Goal: Use online tool/utility: Utilize a website feature to perform a specific function

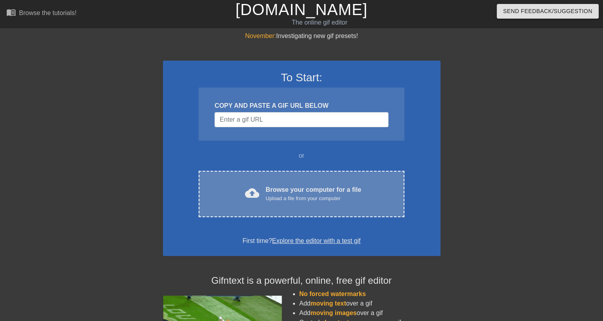
click at [304, 209] on div "cloud_upload Browse your computer for a file Upload a file from your computer C…" at bounding box center [301, 194] width 205 height 46
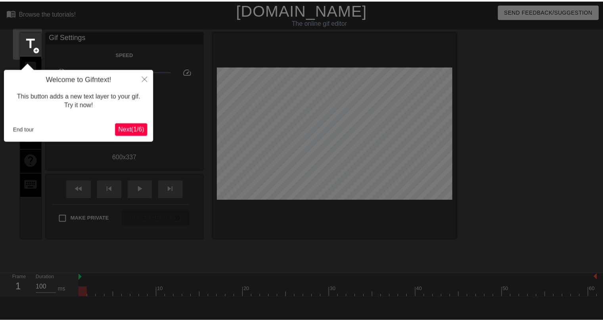
scroll to position [19, 0]
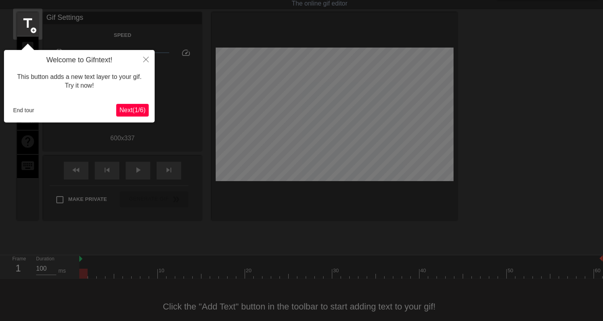
click button "Next ( 1 / 6 )" at bounding box center [132, 110] width 33 height 13
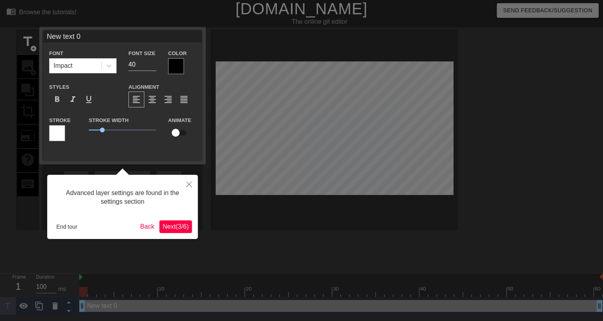
scroll to position [0, 0]
click button "Next ( 3 / 6 )" at bounding box center [175, 227] width 33 height 13
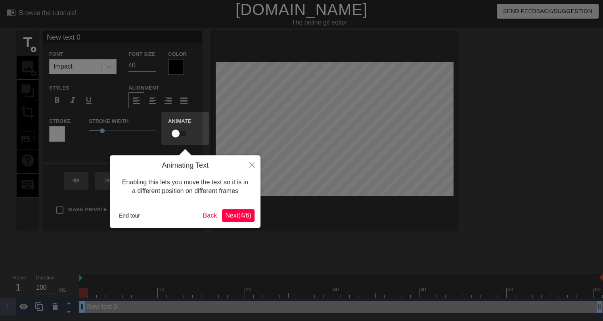
scroll to position [0, 0]
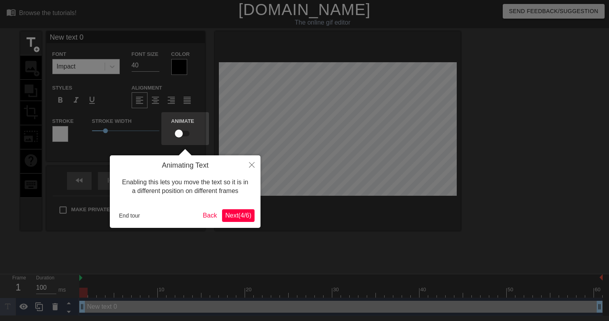
click button "Next ( 4 / 6 )" at bounding box center [238, 215] width 33 height 13
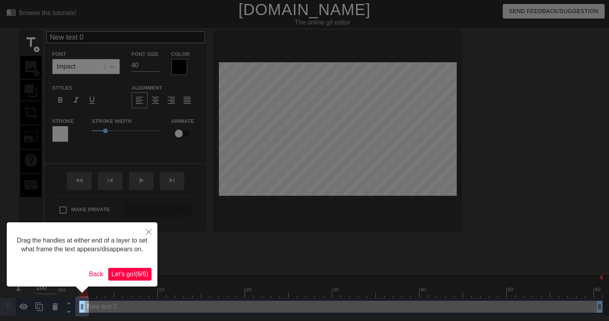
click button "Let's go! ( 6 / 6 )" at bounding box center [129, 274] width 43 height 13
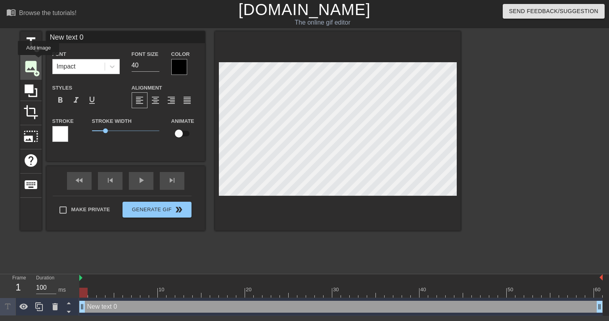
click at [38, 61] on div "image add_circle" at bounding box center [30, 68] width 21 height 24
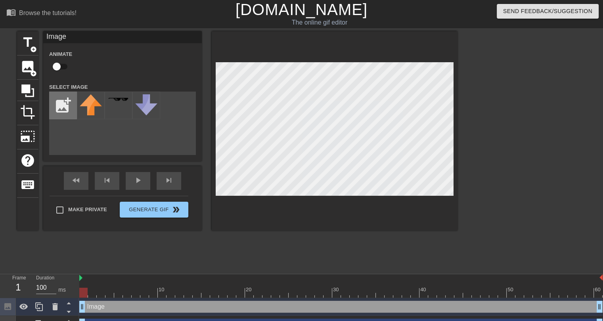
click at [65, 99] on input "file" at bounding box center [63, 105] width 27 height 27
type input "C:\fakepath\de-circle-01.png"
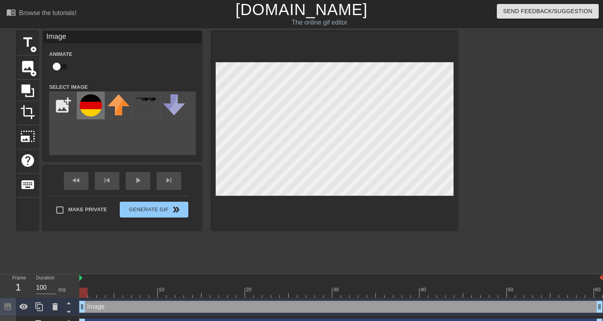
click at [91, 99] on img at bounding box center [91, 105] width 22 height 22
click at [65, 69] on input "checkbox" at bounding box center [56, 66] width 45 height 15
checkbox input "true"
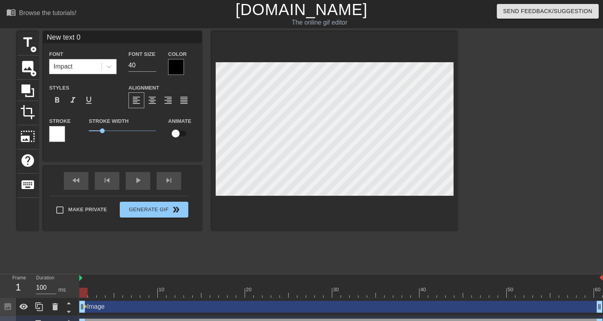
click at [353, 234] on div "title add_circle image add_circle crop photo_size_select_large help keyboard Ne…" at bounding box center [237, 150] width 441 height 238
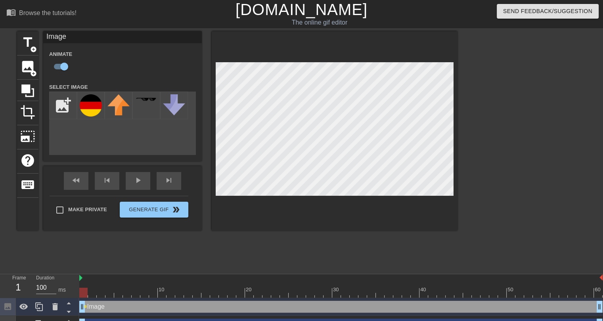
click at [90, 294] on div at bounding box center [341, 293] width 524 height 10
click at [105, 289] on div at bounding box center [341, 293] width 524 height 10
click at [120, 285] on div at bounding box center [118, 287] width 9 height 10
click at [112, 291] on div at bounding box center [341, 293] width 524 height 10
click at [121, 288] on div at bounding box center [118, 287] width 9 height 10
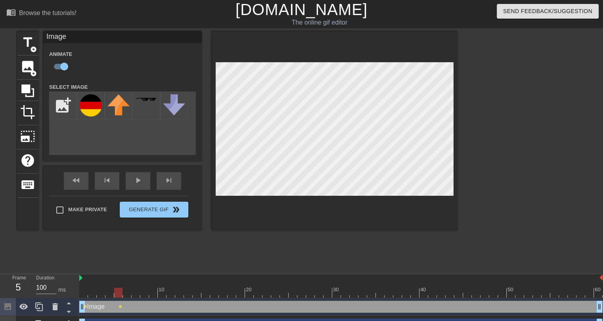
click at [267, 256] on div "title add_circle image add_circle crop photo_size_select_large help keyboard Im…" at bounding box center [237, 150] width 441 height 238
click at [35, 67] on span "image" at bounding box center [27, 66] width 15 height 15
checkbox input "false"
click at [68, 105] on input "file" at bounding box center [63, 105] width 27 height 27
type input "C:\fakepath\flag-round-250 (7).png"
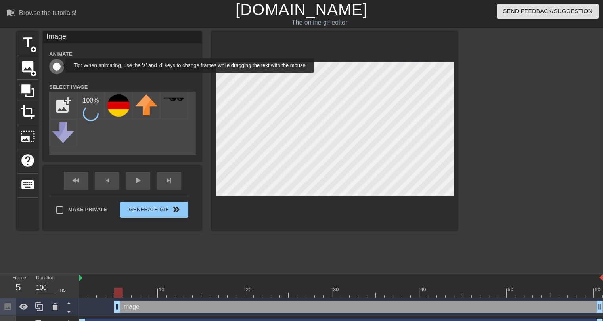
click at [60, 65] on input "checkbox" at bounding box center [56, 66] width 45 height 15
checkbox input "true"
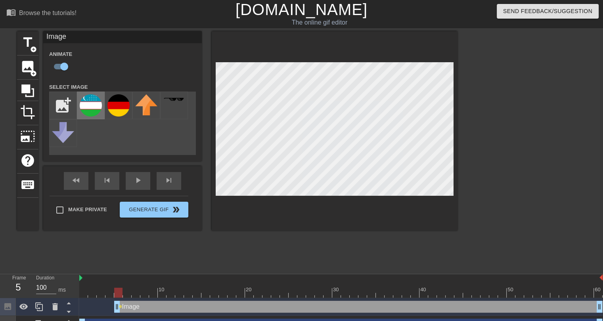
click at [89, 114] on img at bounding box center [91, 105] width 22 height 22
click at [130, 291] on div at bounding box center [341, 293] width 524 height 10
click at [136, 292] on div at bounding box center [341, 293] width 524 height 10
click at [143, 289] on div at bounding box center [341, 293] width 524 height 10
click at [154, 289] on div at bounding box center [341, 293] width 524 height 10
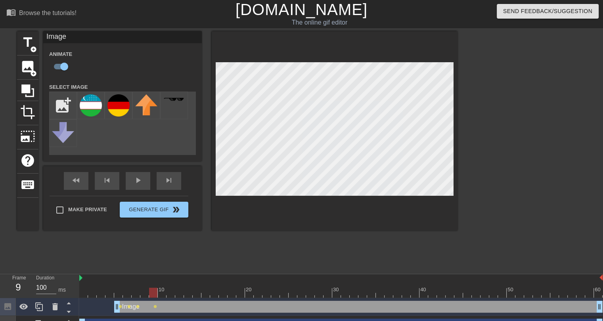
click at [164, 291] on div at bounding box center [341, 293] width 524 height 10
click at [172, 293] on div at bounding box center [341, 293] width 524 height 10
click at [178, 284] on div at bounding box center [179, 287] width 9 height 10
click at [192, 286] on div at bounding box center [188, 287] width 9 height 10
click at [202, 286] on div at bounding box center [206, 287] width 9 height 10
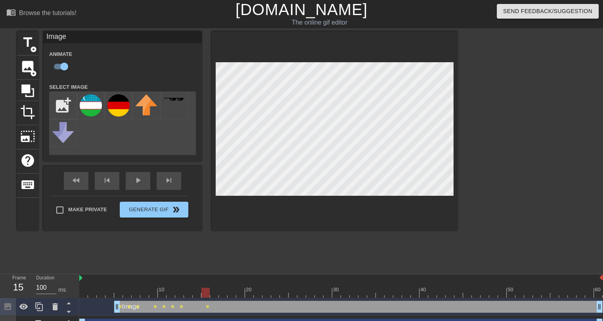
click at [221, 294] on div at bounding box center [341, 293] width 524 height 10
click at [233, 287] on div at bounding box center [232, 287] width 9 height 10
click at [242, 294] on div at bounding box center [341, 293] width 524 height 10
click at [252, 288] on div at bounding box center [341, 293] width 524 height 10
click at [259, 293] on div at bounding box center [341, 293] width 524 height 10
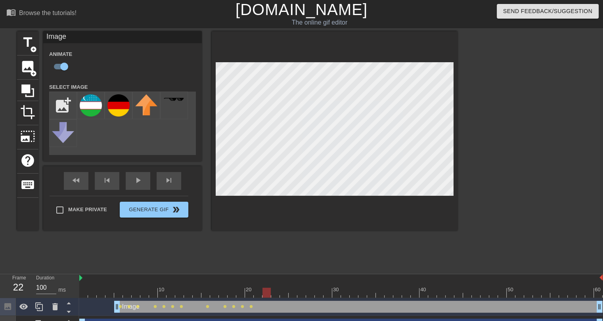
click at [268, 291] on div at bounding box center [341, 293] width 524 height 10
click at [280, 292] on div at bounding box center [341, 293] width 524 height 10
click at [278, 290] on div at bounding box center [341, 293] width 524 height 10
click at [284, 290] on div at bounding box center [341, 293] width 524 height 10
click at [295, 292] on div at bounding box center [341, 293] width 524 height 10
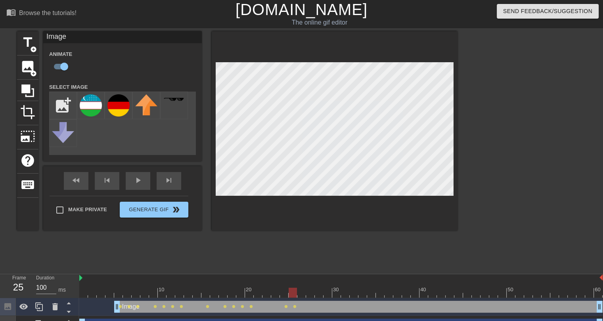
click at [304, 290] on div at bounding box center [341, 293] width 524 height 10
click at [313, 290] on div at bounding box center [341, 293] width 524 height 10
click at [317, 289] on div at bounding box center [341, 293] width 524 height 10
click at [338, 288] on div at bounding box center [341, 293] width 524 height 10
click at [325, 293] on div at bounding box center [341, 293] width 524 height 10
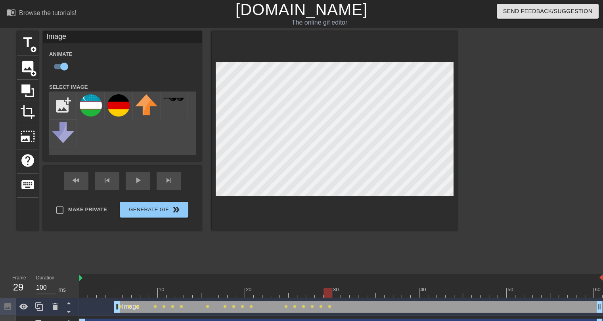
click at [335, 297] on div at bounding box center [341, 293] width 524 height 10
click at [30, 65] on span "image" at bounding box center [27, 66] width 15 height 15
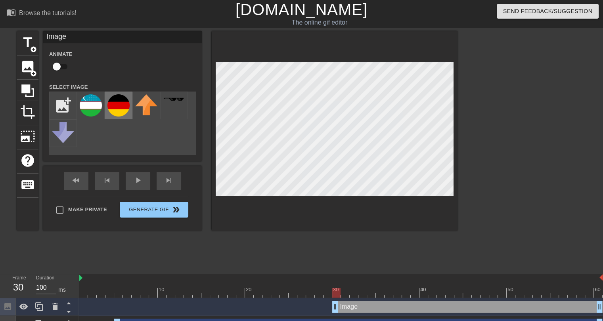
click at [119, 117] on div at bounding box center [119, 106] width 28 height 28
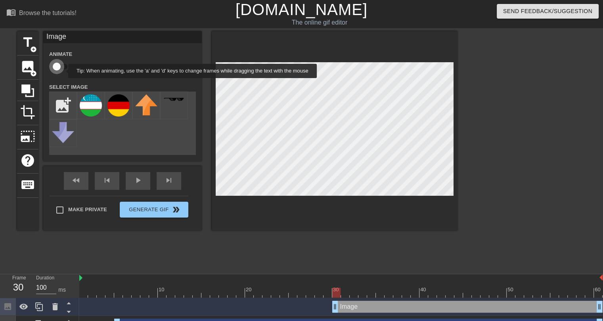
click at [63, 71] on input "checkbox" at bounding box center [56, 66] width 45 height 15
checkbox input "true"
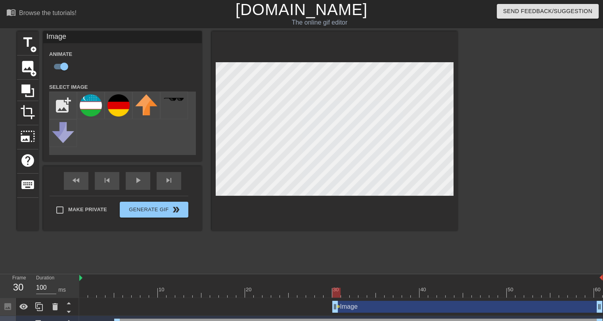
click at [344, 288] on div at bounding box center [345, 287] width 9 height 10
click at [357, 288] on div at bounding box center [341, 293] width 524 height 10
click at [376, 291] on div at bounding box center [341, 293] width 524 height 10
click at [384, 293] on div at bounding box center [380, 293] width 8 height 10
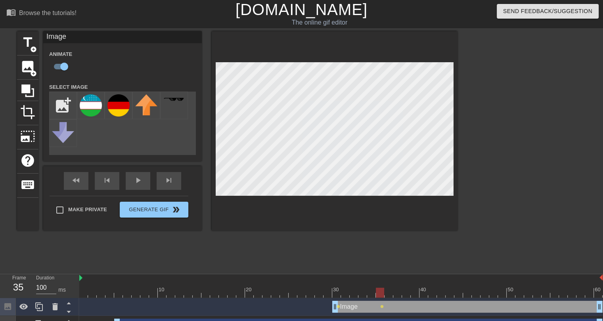
click at [392, 292] on div at bounding box center [341, 293] width 524 height 10
click at [400, 289] on div at bounding box center [341, 293] width 524 height 10
click at [411, 290] on div at bounding box center [341, 293] width 524 height 10
click at [419, 290] on div at bounding box center [341, 293] width 524 height 10
click at [424, 292] on div at bounding box center [341, 293] width 524 height 10
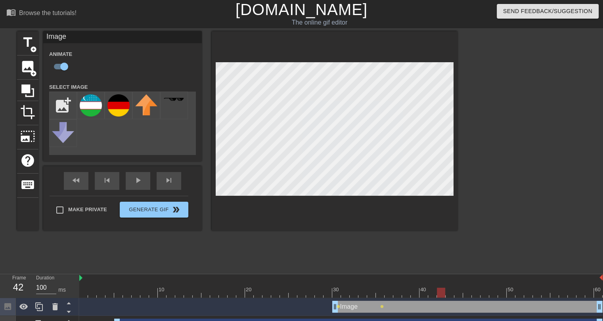
click at [440, 295] on div at bounding box center [341, 293] width 524 height 10
click at [451, 297] on div at bounding box center [341, 293] width 524 height 10
click at [471, 293] on div at bounding box center [341, 293] width 524 height 10
click at [475, 294] on div at bounding box center [341, 293] width 524 height 10
click at [455, 288] on div at bounding box center [341, 293] width 524 height 10
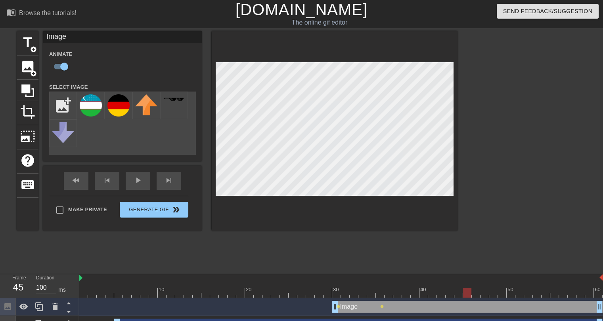
click at [464, 290] on div at bounding box center [341, 293] width 524 height 10
click at [476, 295] on div at bounding box center [341, 293] width 524 height 10
click at [484, 291] on div at bounding box center [341, 293] width 524 height 10
click at [497, 293] on div at bounding box center [341, 293] width 524 height 10
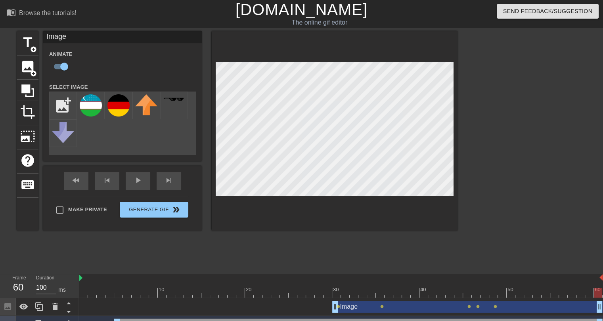
drag, startPoint x: 507, startPoint y: 291, endPoint x: 597, endPoint y: 297, distance: 90.6
click at [597, 297] on div at bounding box center [341, 293] width 524 height 10
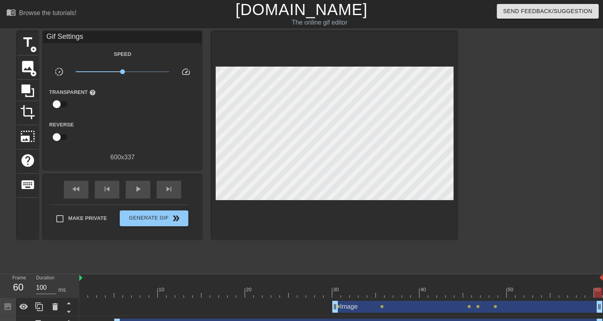
click at [557, 214] on div at bounding box center [526, 150] width 119 height 238
click at [479, 294] on div at bounding box center [341, 293] width 524 height 10
drag, startPoint x: 488, startPoint y: 294, endPoint x: 498, endPoint y: 294, distance: 9.5
click at [489, 294] on div at bounding box center [341, 293] width 524 height 10
click at [502, 294] on div at bounding box center [341, 293] width 524 height 10
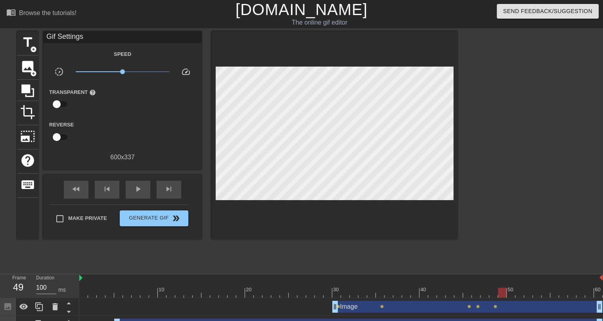
click at [290, 236] on div at bounding box center [335, 135] width 246 height 208
click at [141, 191] on span "play_arrow" at bounding box center [138, 189] width 10 height 10
click at [144, 191] on div "pause" at bounding box center [138, 190] width 25 height 18
click at [144, 191] on div "play_arrow" at bounding box center [138, 190] width 25 height 18
click at [144, 191] on div "pause" at bounding box center [138, 190] width 25 height 18
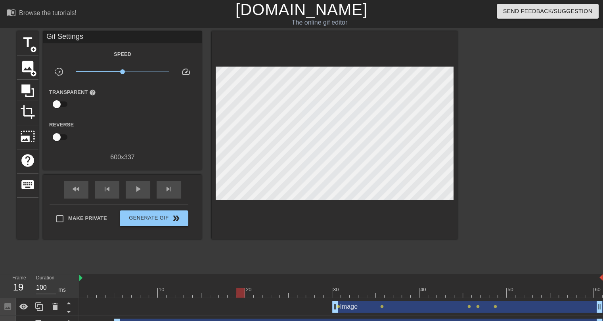
drag, startPoint x: 106, startPoint y: 293, endPoint x: 223, endPoint y: 287, distance: 116.8
click at [239, 283] on div "10 20 30 40 50 60" at bounding box center [341, 285] width 524 height 23
drag, startPoint x: 149, startPoint y: 293, endPoint x: 232, endPoint y: 289, distance: 82.6
click at [232, 289] on div at bounding box center [341, 293] width 524 height 10
click at [202, 294] on div at bounding box center [341, 293] width 524 height 10
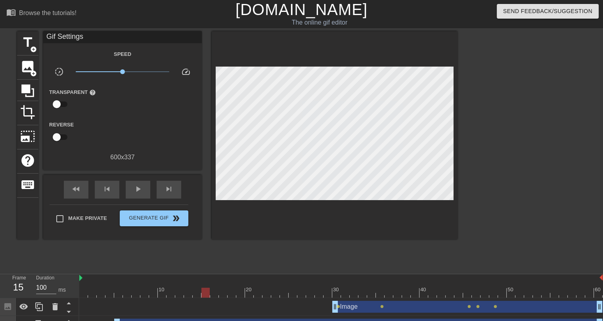
drag, startPoint x: 209, startPoint y: 292, endPoint x: 208, endPoint y: 298, distance: 5.8
click at [208, 298] on div at bounding box center [206, 293] width 8 height 10
click at [23, 40] on span "title" at bounding box center [27, 42] width 15 height 15
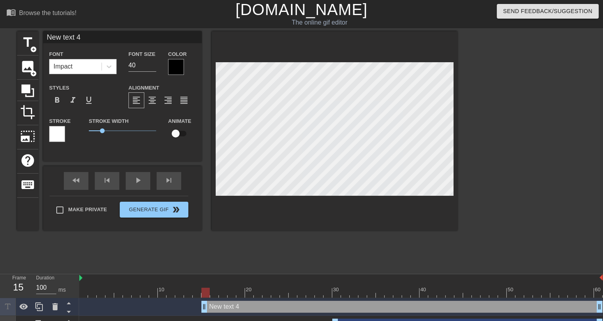
scroll to position [1, 2]
type input """
type textarea """
type input ""a"
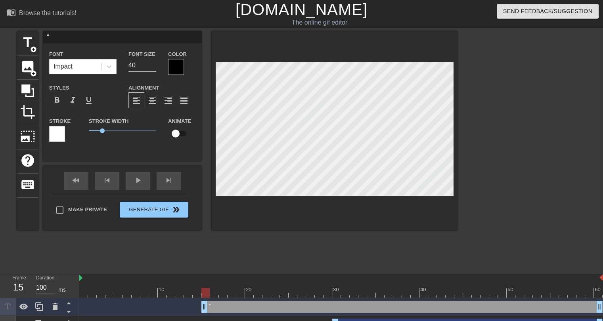
type textarea ""a"
type input ""al"
type textarea ""al"
type input ""a"
type textarea ""a"
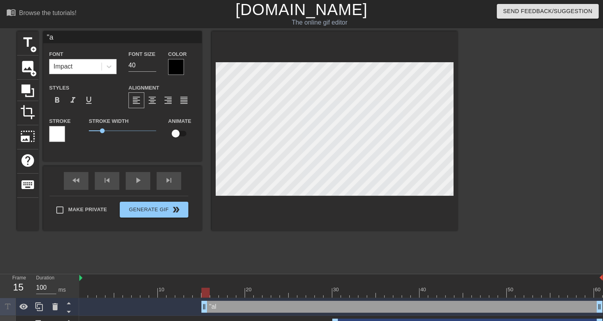
type input """
type textarea """
type input ""A"
type textarea ""A"
type input ""AL"
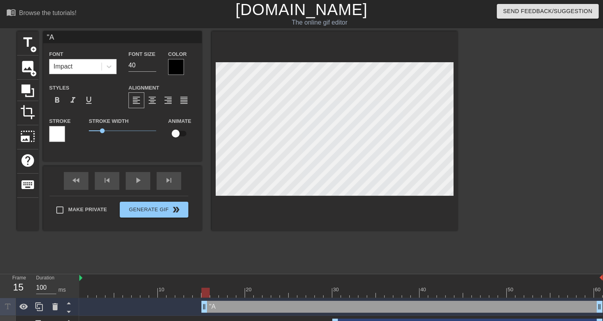
type textarea ""AL"
type input ""ALL"
type textarea ""ALL"
type input ""ALLA"
type textarea ""ALLA"
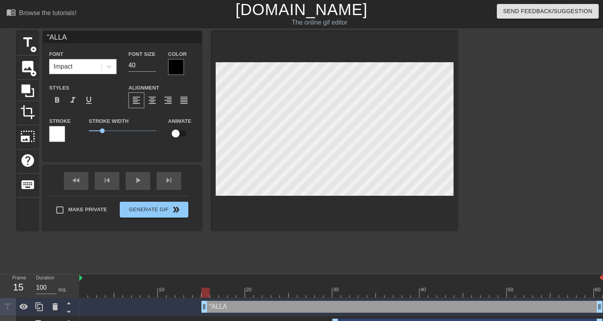
type input ""[DEMOGRAPHIC_DATA]"
type textarea ""[DEMOGRAPHIC_DATA]"
type input ""[DEMOGRAPHIC_DATA]"
type textarea ""[DEMOGRAPHIC_DATA]"
type input ""[DEMOGRAPHIC_DATA]"
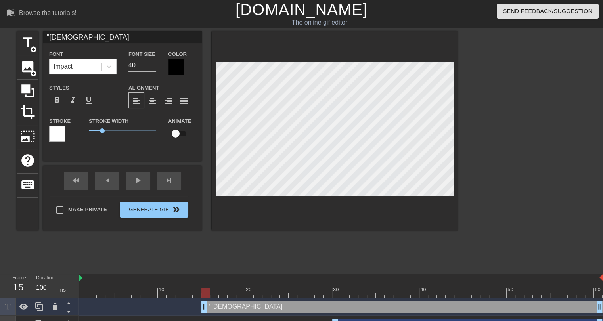
type textarea ""[DEMOGRAPHIC_DATA]"
type input ""[DEMOGRAPHIC_DATA] A"
type textarea ""[DEMOGRAPHIC_DATA] A"
type input ""[DEMOGRAPHIC_DATA] AK"
type textarea ""[DEMOGRAPHIC_DATA] AK"
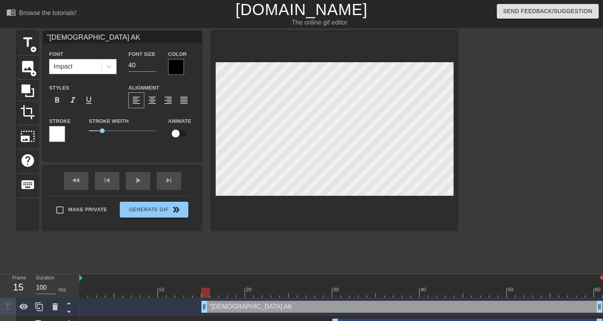
type input ""[DEMOGRAPHIC_DATA] AKB"
type textarea ""[DEMOGRAPHIC_DATA] AKB"
type input ""[DEMOGRAPHIC_DATA] AKBA"
type textarea ""[DEMOGRAPHIC_DATA] AKBA"
type input ""[PERSON_NAME]"
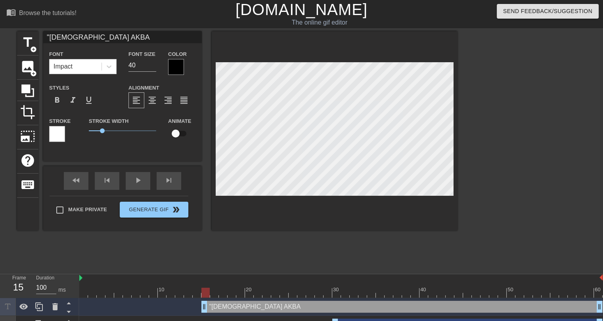
type textarea ""[PERSON_NAME]"
type input ""ALLAHU [PERSON_NAME]!"
type textarea ""ALLAHU [PERSON_NAME]!"
type input ""ALLAHU [PERSON_NAME]!""
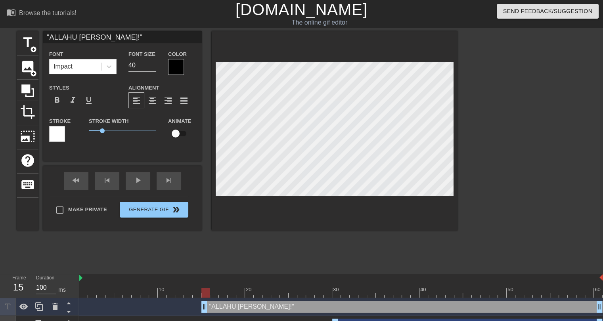
type textarea ""ALLAHU [PERSON_NAME]!""
type input ""ALLAH AKBAR!""
type textarea ""ALLAH AKBAR!""
type input ""[PERSON_NAME]!""
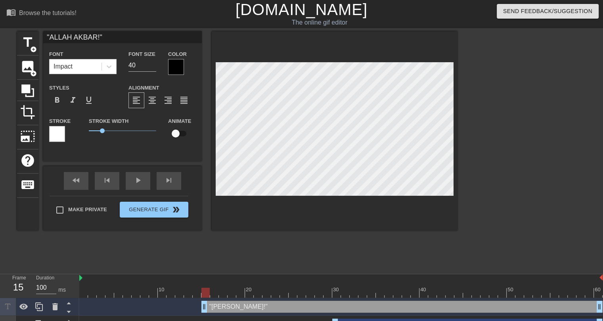
type textarea ""[PERSON_NAME]!""
type input ""ALL AKBAR!""
type textarea ""ALL AKBAR!""
type input ""ALLO AKBAR!""
type textarea ""ALLO AKBAR!""
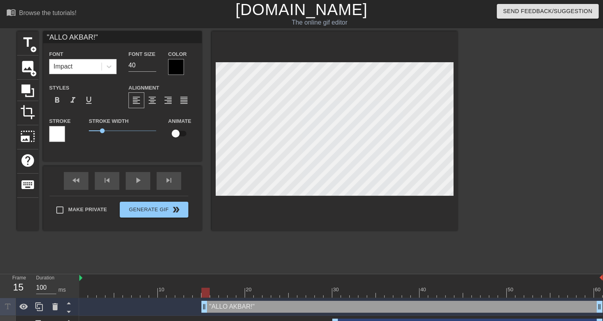
type input ""[DEMOGRAPHIC_DATA] AKBAR!""
type textarea ""[DEMOGRAPHIC_DATA] AKBAR!""
click at [171, 64] on div at bounding box center [176, 67] width 16 height 16
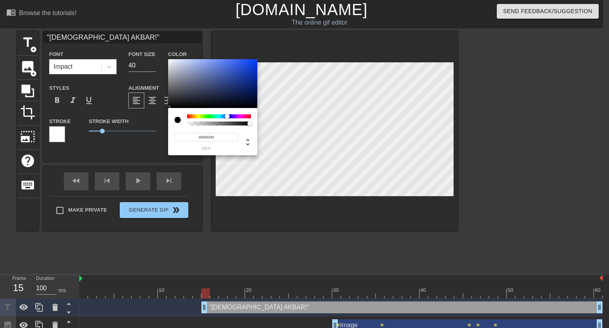
drag, startPoint x: 237, startPoint y: 115, endPoint x: 227, endPoint y: 118, distance: 10.0
click at [227, 118] on div at bounding box center [219, 116] width 64 height 4
type input "#8AA4F6"
drag, startPoint x: 201, startPoint y: 75, endPoint x: 208, endPoint y: 61, distance: 16.1
click at [207, 61] on div at bounding box center [212, 83] width 89 height 49
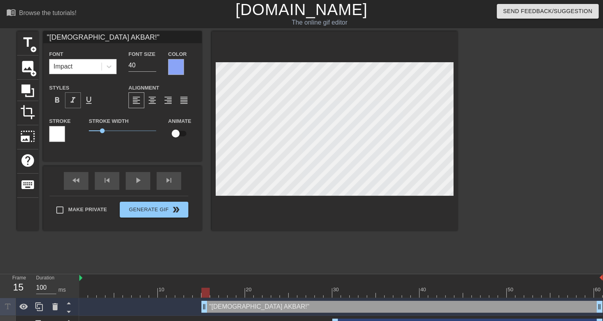
click at [68, 99] on span "format_italic" at bounding box center [73, 101] width 10 height 10
click at [183, 132] on input "checkbox" at bounding box center [175, 133] width 45 height 15
checkbox input "true"
type input "35"
click at [156, 67] on input "35" at bounding box center [143, 65] width 28 height 13
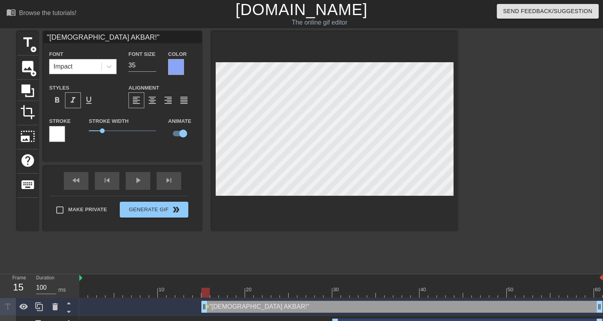
drag, startPoint x: 214, startPoint y: 295, endPoint x: 209, endPoint y: 294, distance: 4.4
click at [209, 294] on div at bounding box center [341, 293] width 524 height 10
click at [221, 292] on div at bounding box center [341, 293] width 524 height 10
click at [238, 286] on div at bounding box center [238, 290] width 2 height 8
click at [250, 292] on div at bounding box center [341, 293] width 524 height 10
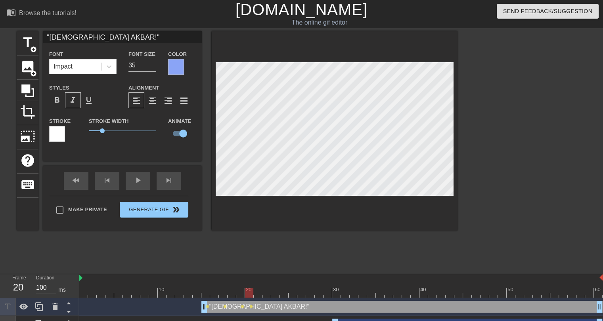
click at [262, 287] on div at bounding box center [258, 287] width 9 height 10
click at [274, 290] on div at bounding box center [341, 293] width 524 height 10
click at [289, 291] on div at bounding box center [341, 293] width 524 height 10
click at [312, 287] on div at bounding box center [310, 287] width 9 height 10
click at [300, 291] on div at bounding box center [341, 293] width 524 height 10
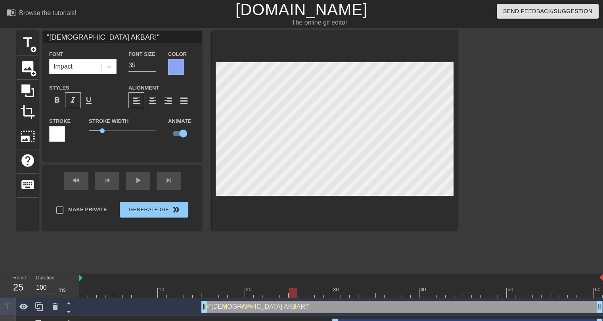
click at [293, 291] on div at bounding box center [341, 293] width 524 height 10
click at [298, 292] on div at bounding box center [341, 293] width 524 height 10
click at [306, 290] on div at bounding box center [341, 293] width 524 height 10
click at [272, 232] on div "title add_circle image add_circle crop photo_size_select_large help keyboard "A…" at bounding box center [237, 150] width 441 height 238
drag, startPoint x: 324, startPoint y: 286, endPoint x: 609, endPoint y: 299, distance: 285.5
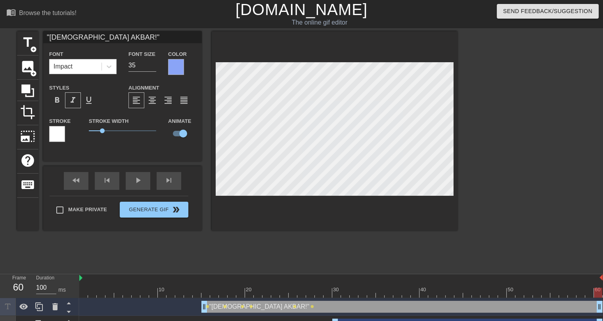
click at [603, 299] on html "menu_book Browse the tutorials! [DOMAIN_NAME] The online gif editor Send Feedba…" at bounding box center [301, 194] width 603 height 388
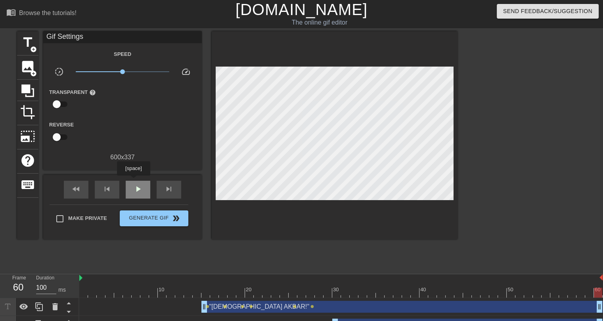
click at [133, 181] on div "play_arrow" at bounding box center [138, 190] width 25 height 18
click at [133, 181] on div "pause" at bounding box center [138, 190] width 25 height 18
click at [205, 289] on div at bounding box center [341, 293] width 524 height 10
drag, startPoint x: 190, startPoint y: 292, endPoint x: 193, endPoint y: 286, distance: 6.9
click at [193, 286] on div "10 20 30 40 50 60" at bounding box center [341, 285] width 524 height 23
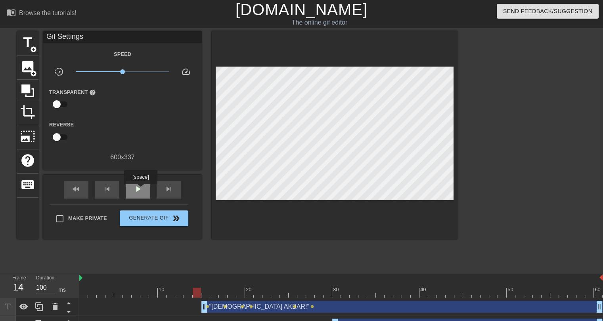
click at [140, 190] on span "play_arrow" at bounding box center [138, 189] width 10 height 10
click at [140, 190] on span "pause" at bounding box center [138, 189] width 10 height 10
click at [88, 292] on div at bounding box center [341, 293] width 524 height 10
click at [32, 51] on span "add_circle" at bounding box center [33, 49] width 7 height 7
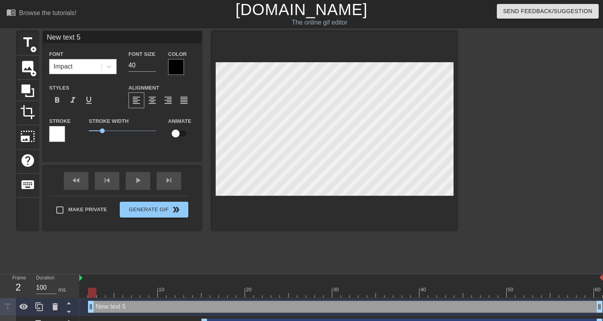
scroll to position [1, 1]
type input "G"
type textarea "G"
type input "GE"
type textarea "GE"
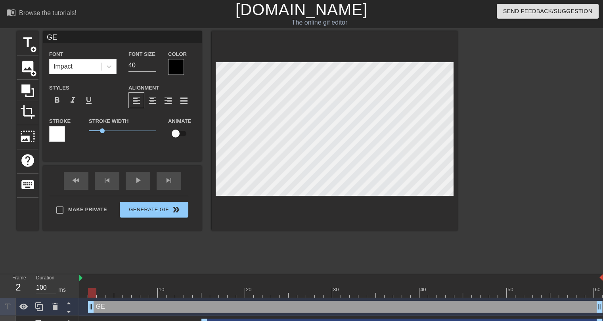
type input "GER"
type textarea "GER"
type input "GERM"
type textarea "GERM"
type input "GERMA"
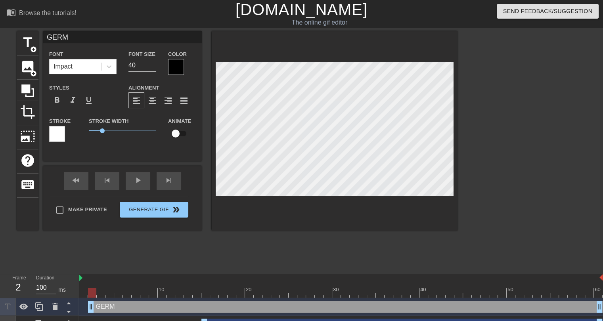
type textarea "GERMA"
type input "GERMAN"
type textarea "GERMAN"
type input "GERMAN"
type textarea "GERMAN"
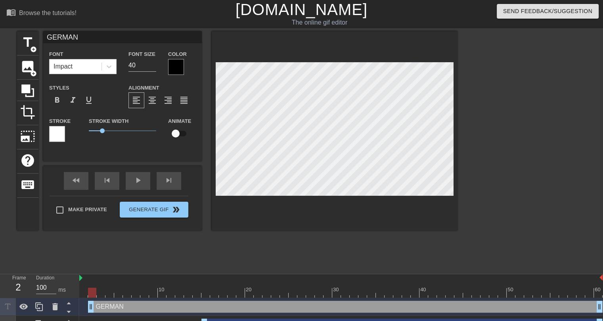
type input "GERMAN H"
type textarea "GERMAN H"
type input "GERMAN HE"
type textarea "GERMAN HE"
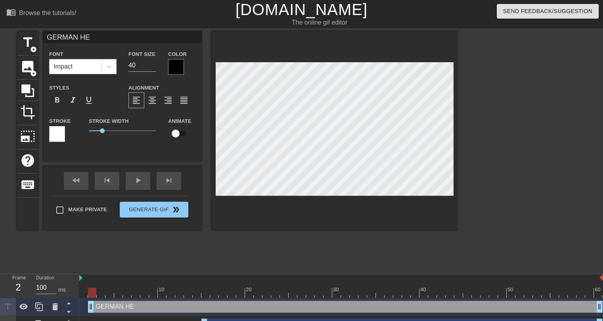
type input "GERMAN H"
type textarea "GERMAN H"
type input "GERMAN"
type textarea "GERMAN G"
type input "GERMAN GE"
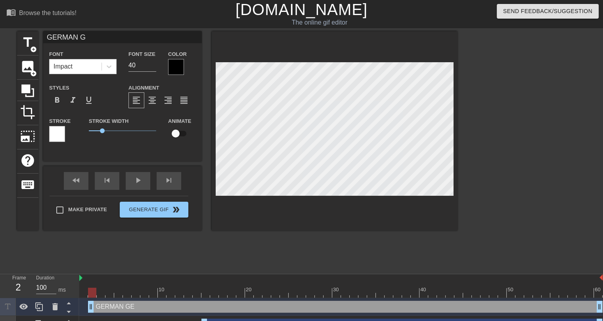
type textarea "GERMAN GE"
type input "GERMAN GEN"
type textarea "GERMAN GEN"
type input "GERMAN GENE"
type textarea "GERMAN GENE"
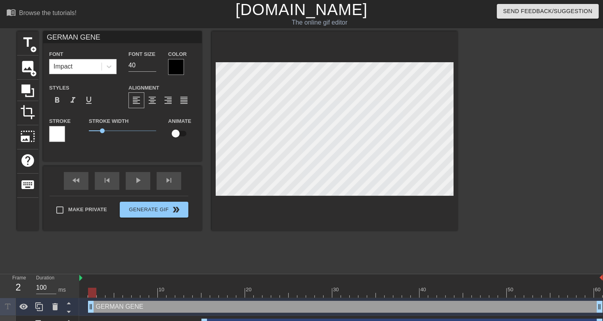
type input "GERMAN GENET"
type textarea "GERMAN GENET"
type input "GERMAN GENETI"
type textarea "GERMAN GENETI"
type input "[DEMOGRAPHIC_DATA] GENETIC"
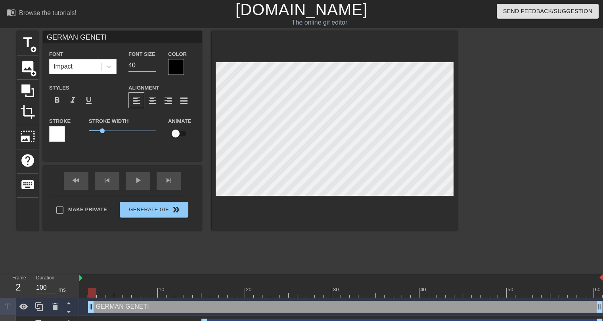
type textarea "[DEMOGRAPHIC_DATA] GENETIC"
type input "[DEMOGRAPHIC_DATA] GENETIC"
type textarea "[DEMOGRAPHIC_DATA] GENETIC"
type input "GERMAN GENETIC D"
type textarea "GERMAN GENETIC DE"
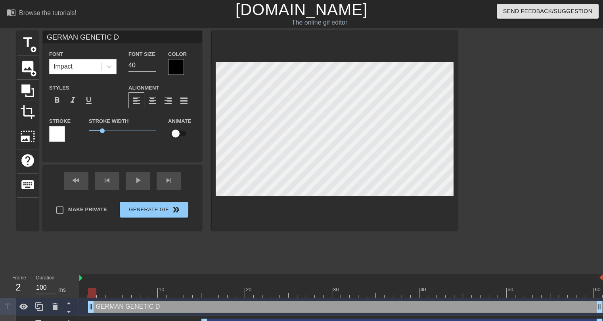
type input "GERMAN GENETIC DER"
type textarea "GERMAN GENETIC DER"
type input "GERMAN GENETIC DE"
type textarea "GERMAN GENETIC DE"
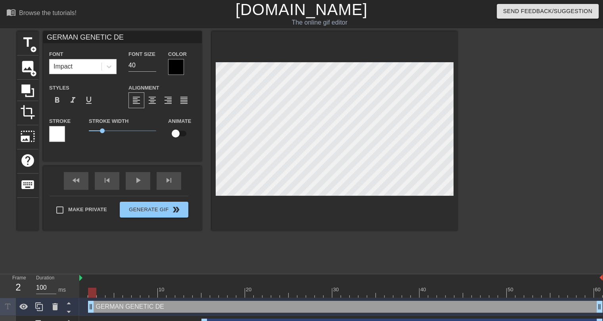
type input "GERMAN GENETIC D"
type textarea "GERMAN GENETIC D"
type input "GERMAN GENETIC DR"
type textarea "GERMAN GENETIC DR"
type input "GERMAN GENETIC DRO"
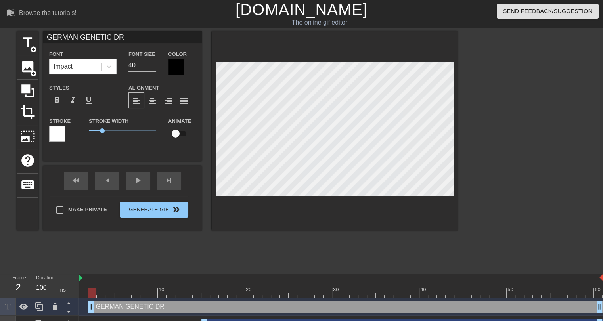
type textarea "GERMAN GENETIC DRO"
type input "[DEMOGRAPHIC_DATA] GENETIC DROW"
type textarea "[DEMOGRAPHIC_DATA] GENETIC DROW"
type input "GERMAN GENETIC DROWS"
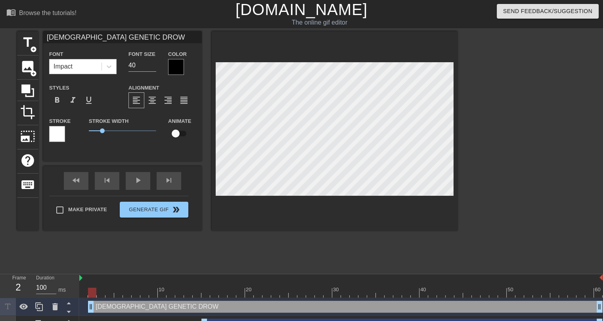
type textarea "GERMAN GENETIC DROWS"
type input "GERMAN GENETIC DROWS"
type textarea "GERMAN GENETIC DROWS"
type input "[DEMOGRAPHIC_DATA] GENETIC DROWS I"
type textarea "[DEMOGRAPHIC_DATA] GENETIC DROWS I"
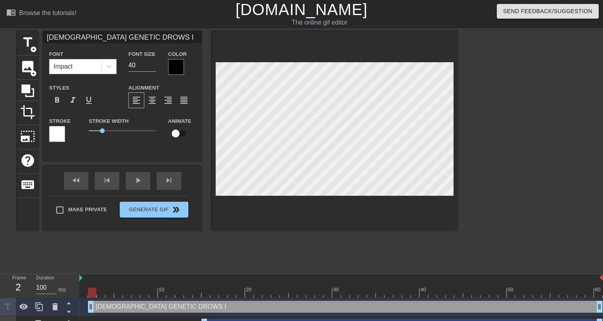
type input "GERMAN GENETIC DROWS IN"
type textarea "GERMAN GENETIC DROWS IN"
type input "GERMAN GENETIC DROWS IN"
type textarea "GERMAN GENETIC DROWS IN"
type input "GERMAN GENETIC DROWS IN T"
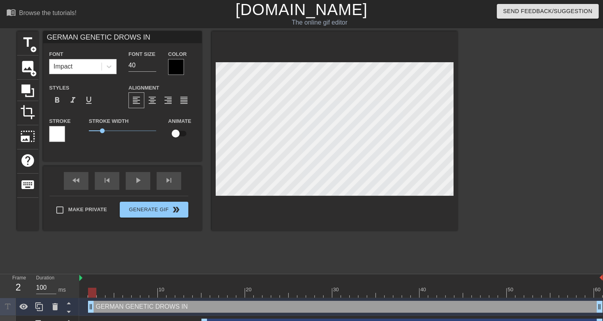
type textarea "GERMAN GENETIC DROWS IN T"
type input "GERMAN GENETIC DROWS IN TU"
type textarea "GERMAN GENETIC DROWS IN TU"
type input "GERMAN GENETIC DROWS IN [GEOGRAPHIC_DATA]"
type textarea "GERMAN GENETIC DROWS IN [GEOGRAPHIC_DATA]"
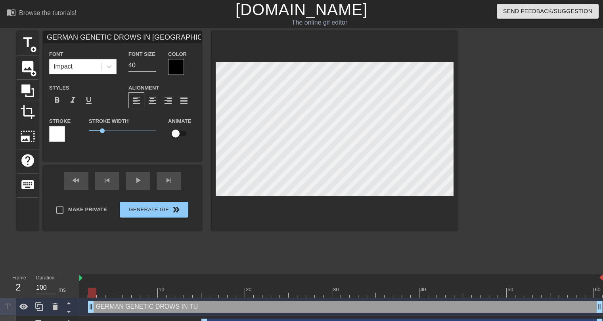
type input "GERMAN GENETIC DROWS IN TURK"
type textarea "GERMAN GENETIC DROWS IN TURK"
type input "GERMAN GENETIC DROWS IN TURK"
type textarea "GERMAN GENETIC DROWS IN TURK"
type input "GERMAN GENETIC DROWS IN TURK S"
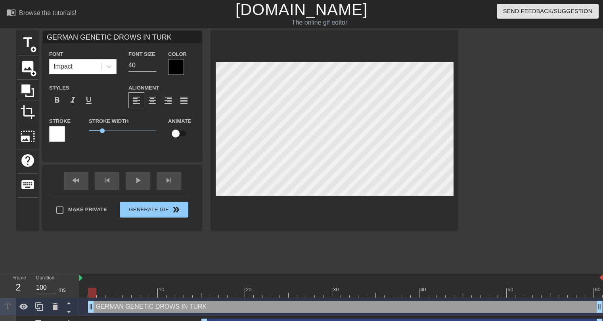
type textarea "GERMAN GENETIC DROWS IN TURK S"
type input "[DEMOGRAPHIC_DATA] GENETIC DROWS IN TURK SE"
type textarea "[DEMOGRAPHIC_DATA] GENETIC DROWS IN TURK SE"
type input "GERMAN GENETIC DROWS IN TURK SEE"
type textarea "GERMAN GENETIC DROWS IN TURK SEE"
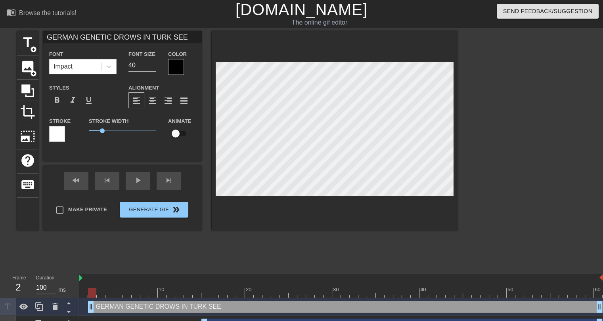
type input "[DEMOGRAPHIC_DATA] GENETIC DROWS IN TURK SEED"
type textarea "[DEMOGRAPHIC_DATA] GENETIC DROWS IN TURK SEED"
click at [173, 67] on div at bounding box center [176, 67] width 16 height 16
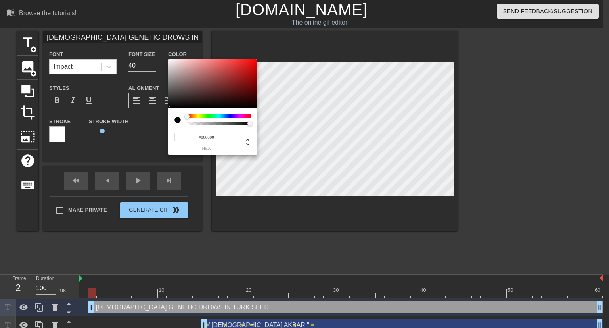
type input "#FE0E0E"
click at [253, 59] on div at bounding box center [212, 83] width 89 height 49
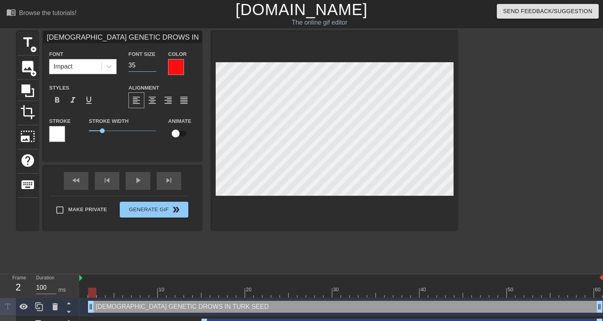
type input "34"
click at [152, 67] on input "34" at bounding box center [143, 65] width 28 height 13
click at [171, 69] on div at bounding box center [176, 67] width 16 height 16
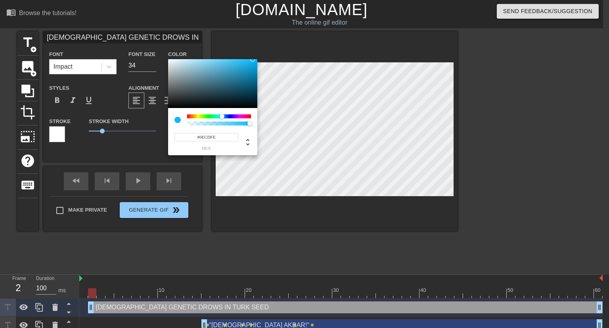
click at [221, 116] on div at bounding box center [219, 116] width 64 height 4
click at [251, 78] on div at bounding box center [212, 83] width 89 height 49
type input "#056A83"
drag, startPoint x: 251, startPoint y: 78, endPoint x: 254, endPoint y: 83, distance: 6.0
click at [254, 83] on div at bounding box center [254, 83] width 5 height 5
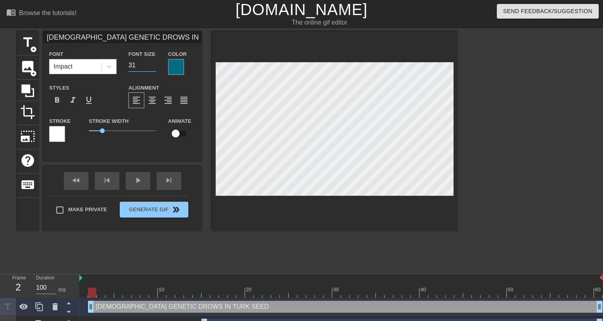
click at [153, 67] on input "31" at bounding box center [143, 65] width 28 height 13
click at [153, 67] on input "30" at bounding box center [143, 65] width 28 height 13
type input "29"
click at [153, 67] on input "29" at bounding box center [143, 65] width 28 height 13
click at [134, 185] on span "play_arrow" at bounding box center [138, 181] width 10 height 10
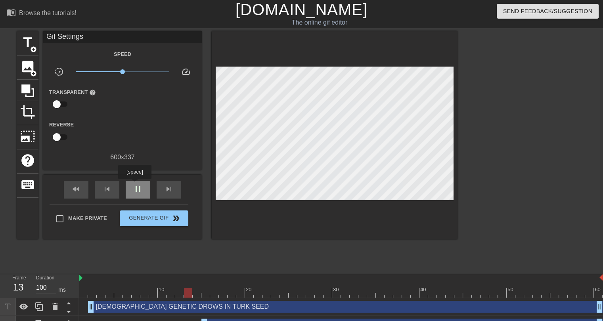
click at [134, 185] on span "pause" at bounding box center [138, 189] width 10 height 10
click at [290, 196] on div at bounding box center [335, 135] width 246 height 208
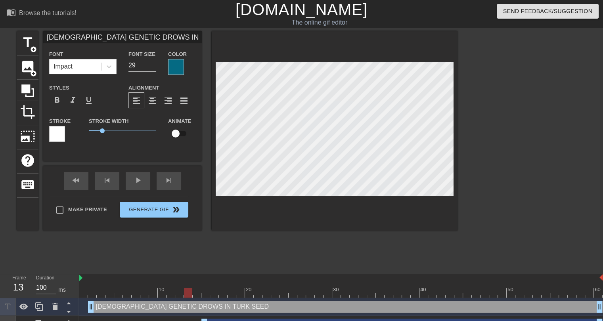
scroll to position [1, 1]
type input "[DEMOGRAPHIC_DATA] GENETIC DROWS IN TURK SEED"
type textarea "[DEMOGRAPHIC_DATA] GENETIC DROWS IN TURK SEED"
click at [152, 103] on span "format_align_center" at bounding box center [153, 101] width 10 height 10
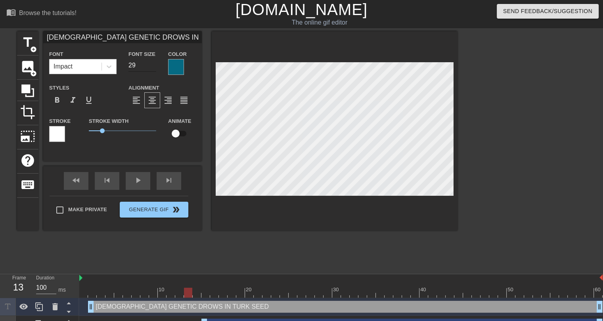
type input "[DEMOGRAPHIC_DATA] GENETIC DROWS IN TURK SEED"
type input "28"
click at [152, 67] on input "28" at bounding box center [143, 65] width 28 height 13
type input "[DEMOGRAPHIC_DATA] GENETIC DROWS IN TURK SEED"
type input "27"
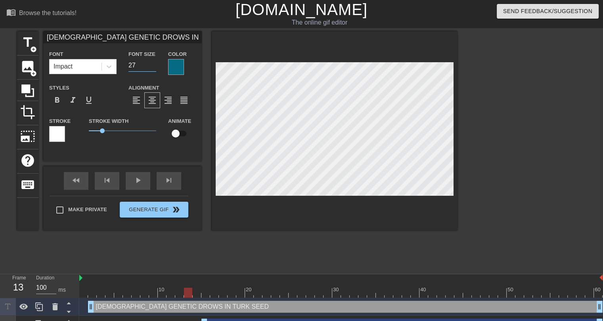
click at [152, 67] on input "27" at bounding box center [143, 65] width 28 height 13
type input "[DEMOGRAPHIC_DATA] GENETIC DROWS IN TURK SEED"
type input "26"
click at [152, 67] on input "26" at bounding box center [143, 65] width 28 height 13
click at [85, 290] on div at bounding box center [341, 293] width 524 height 10
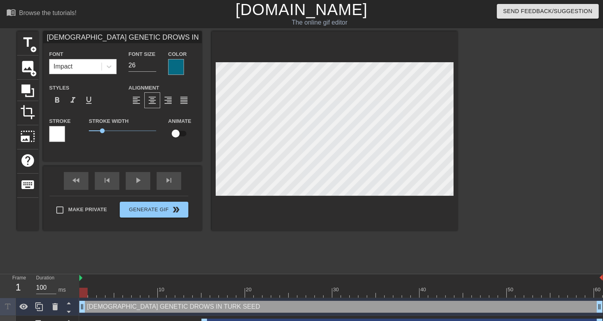
drag, startPoint x: 94, startPoint y: 306, endPoint x: 80, endPoint y: 307, distance: 13.9
drag, startPoint x: 83, startPoint y: 307, endPoint x: 115, endPoint y: 305, distance: 32.2
click at [138, 181] on div "play_arrow" at bounding box center [138, 181] width 25 height 18
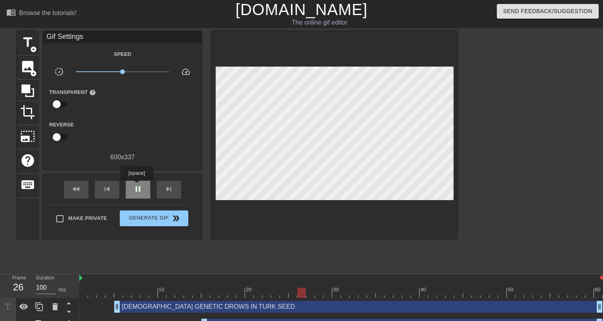
click at [136, 186] on span "pause" at bounding box center [138, 189] width 10 height 10
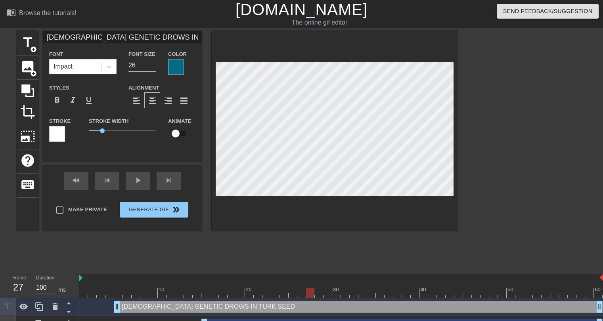
click at [86, 290] on div at bounding box center [341, 293] width 524 height 10
click at [122, 288] on div at bounding box center [341, 293] width 524 height 10
click at [186, 131] on input "checkbox" at bounding box center [175, 133] width 45 height 15
checkbox input "true"
drag, startPoint x: 246, startPoint y: 289, endPoint x: 333, endPoint y: 294, distance: 87.0
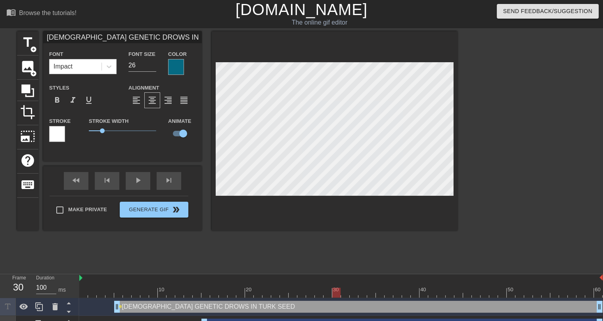
click at [333, 294] on div at bounding box center [341, 293] width 524 height 10
click at [370, 234] on div "title add_circle image add_circle crop photo_size_select_large help keyboard GE…" at bounding box center [237, 150] width 441 height 238
drag, startPoint x: 363, startPoint y: 292, endPoint x: 489, endPoint y: 293, distance: 126.9
click at [489, 293] on div at bounding box center [341, 293] width 524 height 10
click at [25, 42] on span "title" at bounding box center [27, 42] width 15 height 15
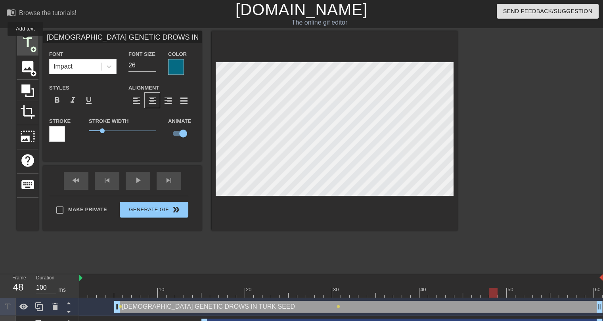
type input "New text 6"
type input "40"
checkbox input "false"
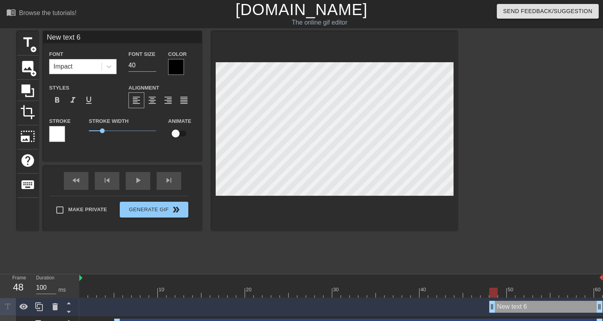
scroll to position [1, 2]
type input "G"
type textarea "G"
type input "GE"
type textarea "GE"
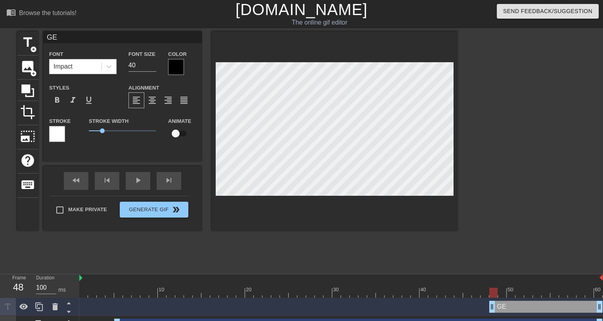
type input "GER"
type textarea "GER"
type input "GERM"
type textarea "GERM"
type input "GERMN"
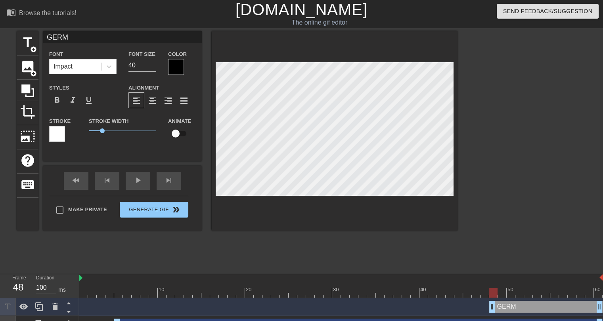
type textarea "GERMN"
type input "GERMNA"
type textarea "GERMNA"
type input "GERMNAY"
type textarea "GERMNAY"
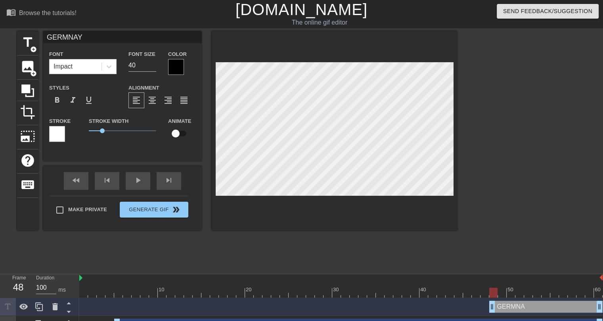
scroll to position [1, 2]
type input "GERMNA"
type textarea "GERMNA"
type input "GERMN"
type textarea "GERMN"
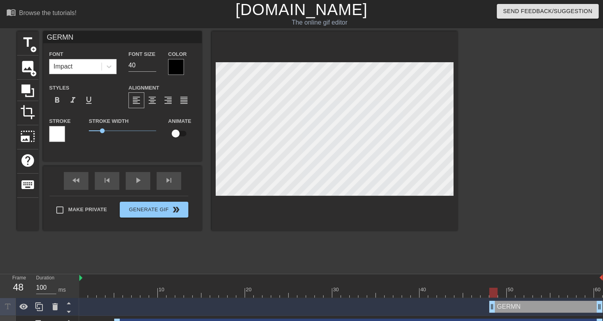
type input "GERM"
type textarea "GERM"
type input "GERMA"
type textarea "GERMA"
type input "GERMAN"
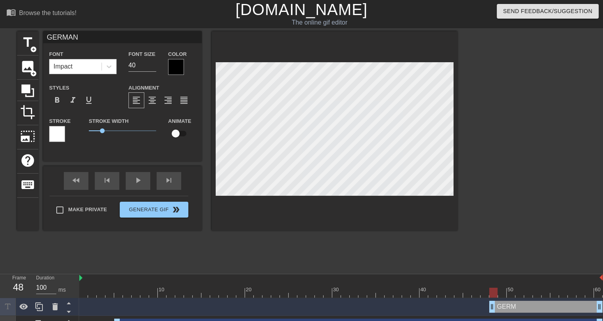
type textarea "GERMAN"
type input "[GEOGRAPHIC_DATA]"
type textarea "[GEOGRAPHIC_DATA]"
type input "[GEOGRAPHIC_DATA]"
type textarea "[GEOGRAPHIC_DATA]"
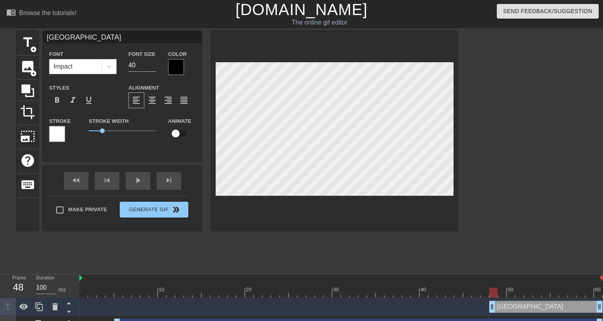
type input "GERMANY I"
type textarea "GERMANY I"
type input "GERMANY IS"
type textarea "GERMANY IS"
type input "GERMANY IS"
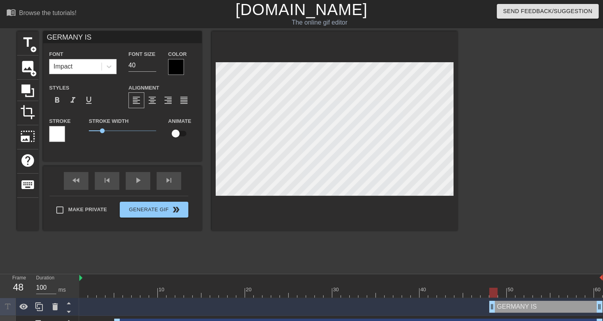
type textarea "GERMANY IS"
type input "GERMANY IS E"
type textarea "GERMANY IS E"
type input "GERMANY IS EN"
type textarea "GERMANY IS EN"
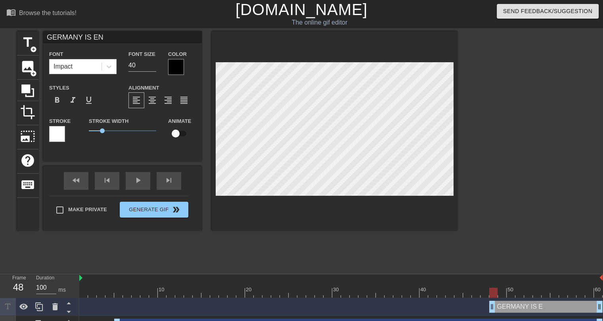
type input "GERMANY IS END"
type textarea "GERMANY IS END"
type input "GERMANY IS ENDE"
type textarea "GERMANY IS ENDE"
type input "GERMANY IS ENDED"
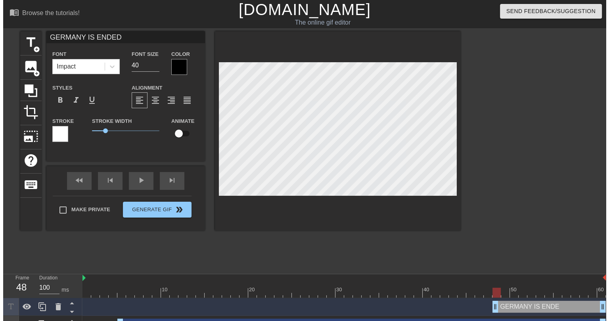
scroll to position [1, 4]
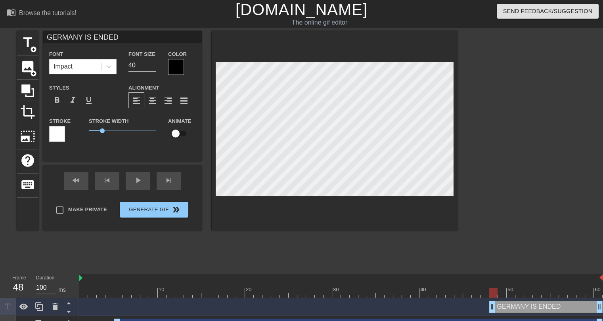
type textarea "GERMANY IS ENDED"
click at [181, 67] on div at bounding box center [176, 67] width 16 height 16
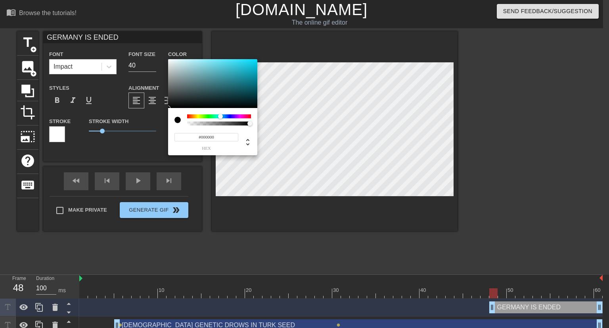
click at [221, 114] on div at bounding box center [219, 116] width 64 height 4
type input "#066978"
drag, startPoint x: 248, startPoint y: 77, endPoint x: 253, endPoint y: 85, distance: 9.6
click at [253, 85] on div at bounding box center [212, 83] width 89 height 49
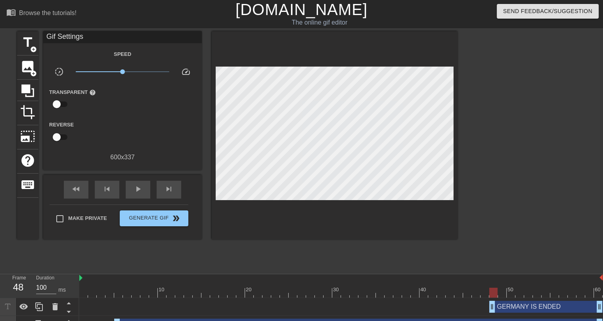
drag, startPoint x: 364, startPoint y: 292, endPoint x: 305, endPoint y: 291, distance: 59.5
drag, startPoint x: 280, startPoint y: 286, endPoint x: 504, endPoint y: 299, distance: 224.1
drag, startPoint x: 476, startPoint y: 294, endPoint x: 493, endPoint y: 295, distance: 17.1
click at [493, 295] on div at bounding box center [341, 293] width 524 height 10
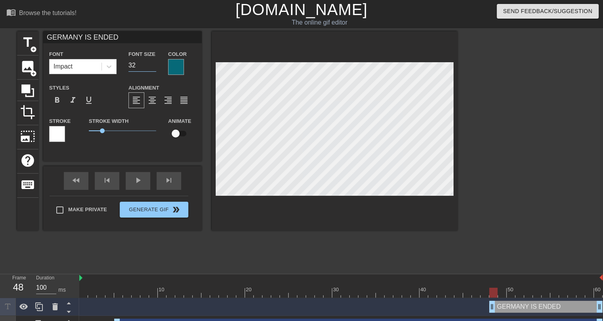
click at [154, 67] on input "32" at bounding box center [143, 65] width 28 height 13
click at [154, 67] on input "31" at bounding box center [143, 65] width 28 height 13
type input "30"
click at [154, 67] on input "30" at bounding box center [143, 65] width 28 height 13
click at [175, 134] on input "checkbox" at bounding box center [175, 133] width 45 height 15
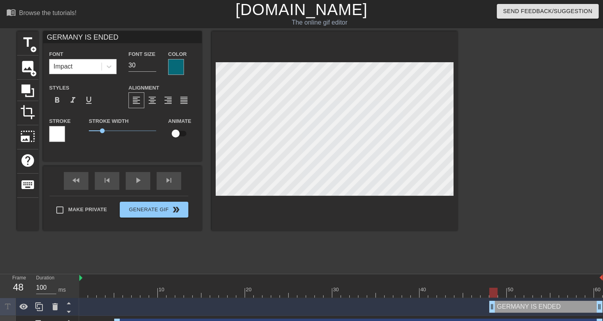
checkbox input "true"
drag, startPoint x: 545, startPoint y: 292, endPoint x: 600, endPoint y: 294, distance: 55.2
click at [600, 294] on div at bounding box center [341, 293] width 524 height 10
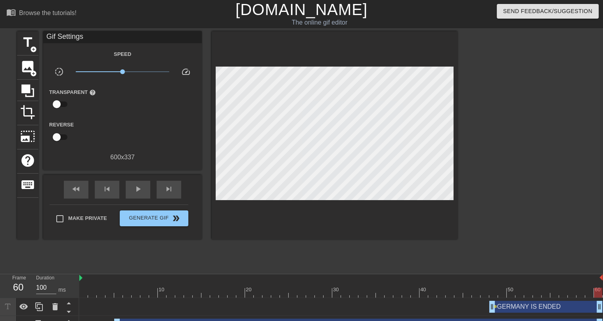
click at [458, 244] on div "title add_circle image add_circle crop photo_size_select_large help keyboard Gi…" at bounding box center [301, 150] width 603 height 238
click at [143, 181] on div "play_arrow" at bounding box center [138, 190] width 25 height 18
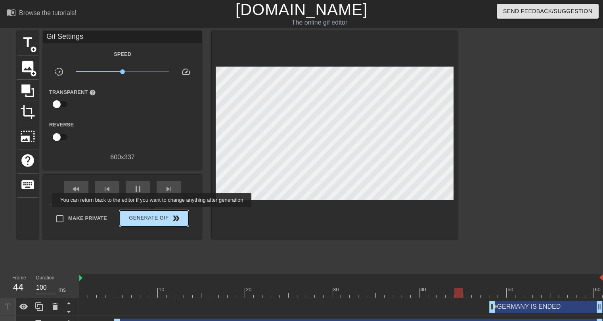
click at [153, 214] on span "Generate Gif double_arrow" at bounding box center [154, 219] width 62 height 10
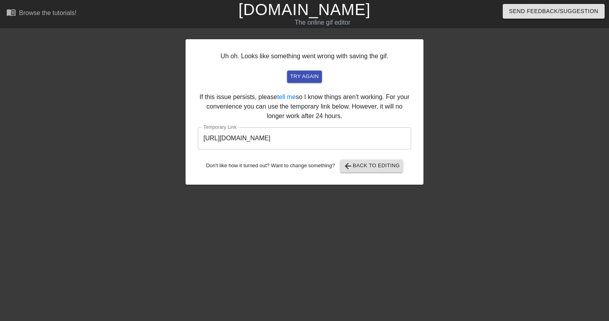
click at [259, 139] on input "[URL][DOMAIN_NAME]" at bounding box center [304, 138] width 213 height 22
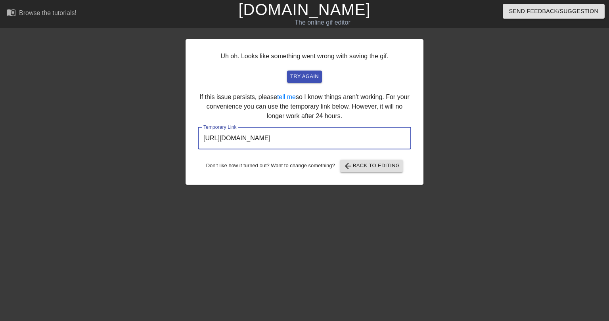
click at [259, 139] on input "[URL][DOMAIN_NAME]" at bounding box center [304, 138] width 213 height 22
